Goal: Transaction & Acquisition: Purchase product/service

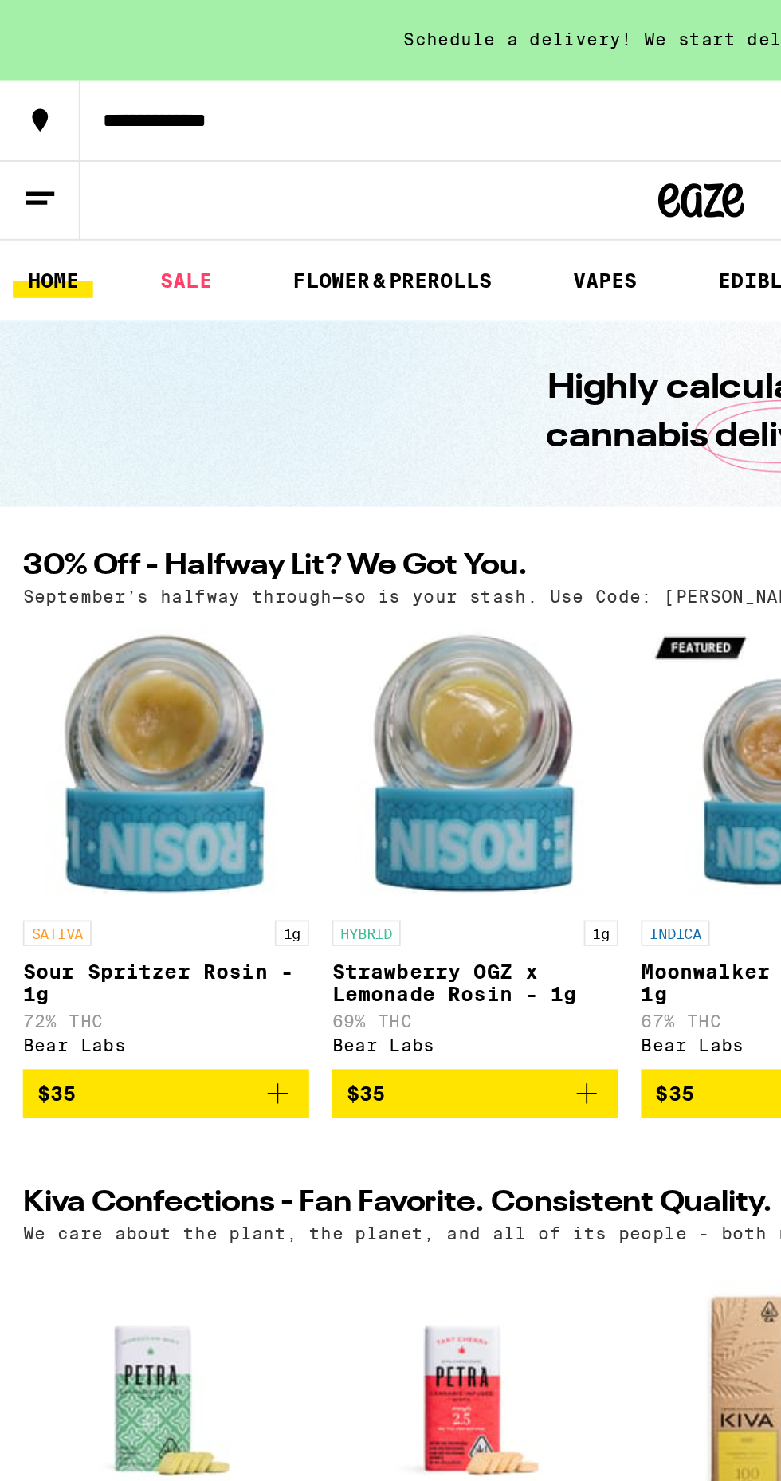
click at [10, 108] on button at bounding box center [22, 112] width 45 height 44
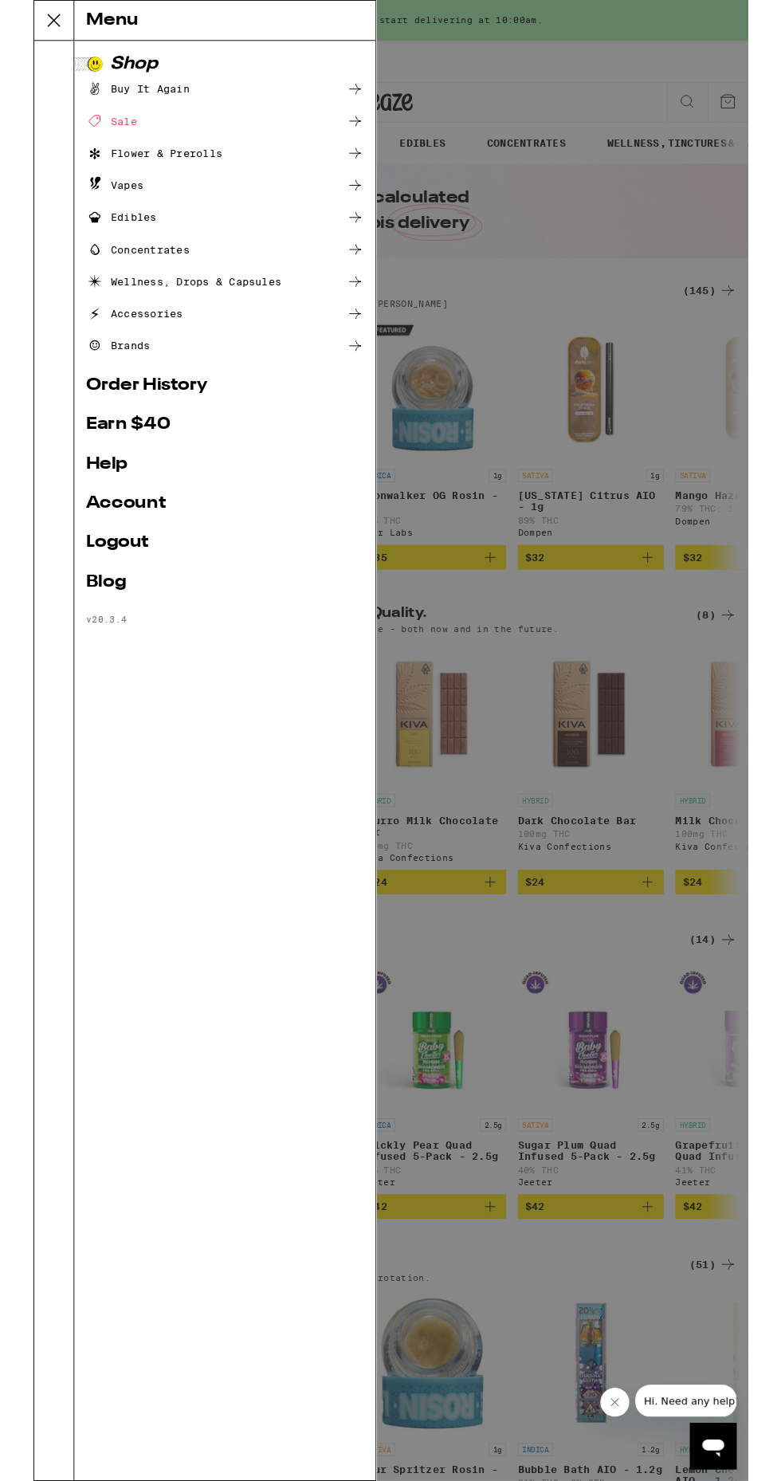
click at [23, 20] on icon at bounding box center [22, 22] width 13 height 13
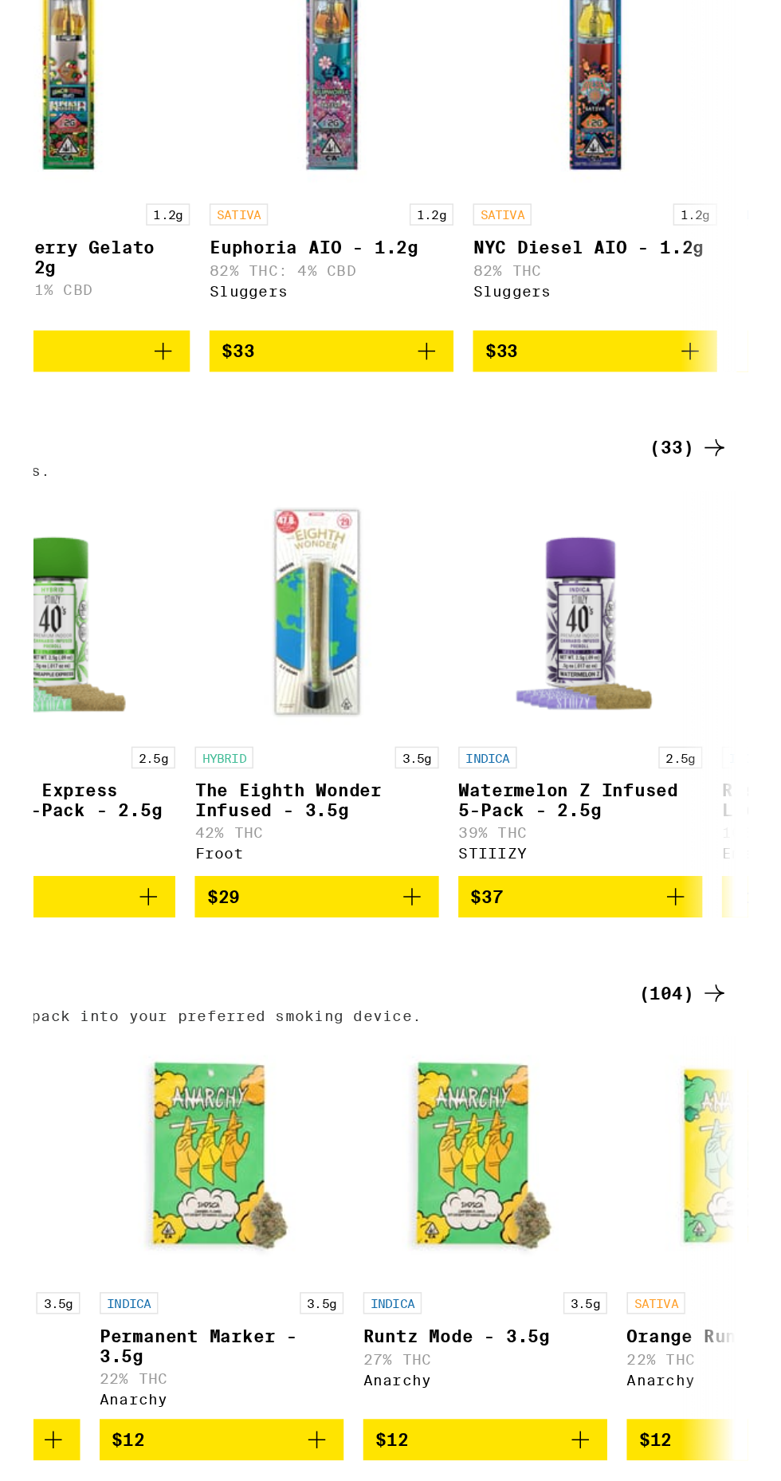
scroll to position [0, 454]
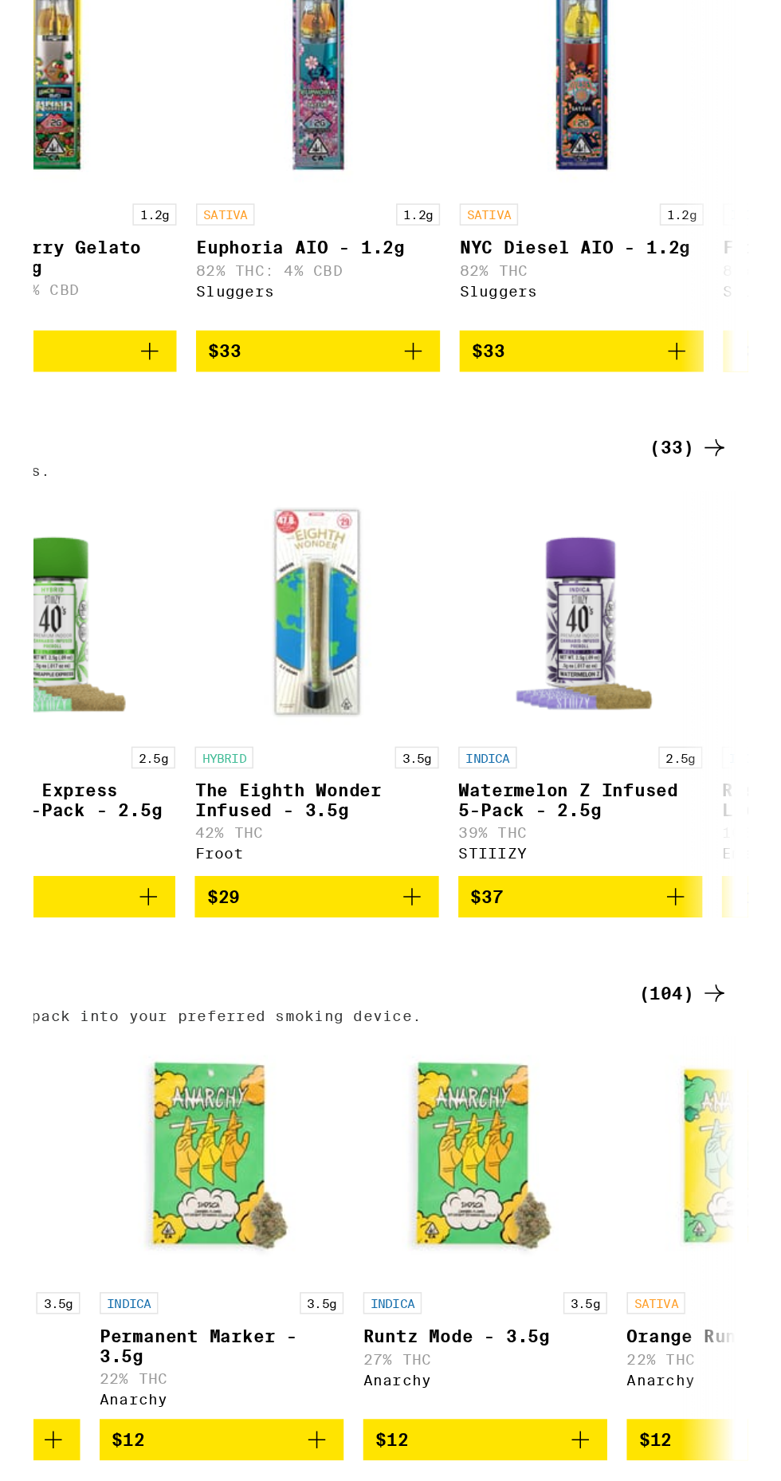
click at [765, 788] on icon at bounding box center [758, 778] width 19 height 19
